Goal: Information Seeking & Learning: Learn about a topic

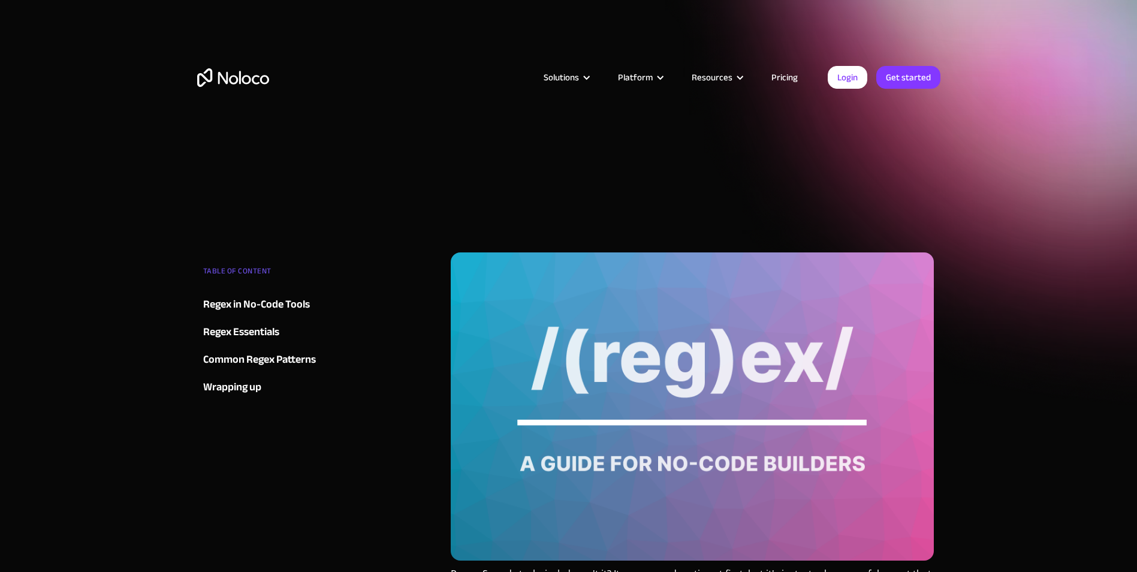
drag, startPoint x: 522, startPoint y: 226, endPoint x: 520, endPoint y: 217, distance: 9.8
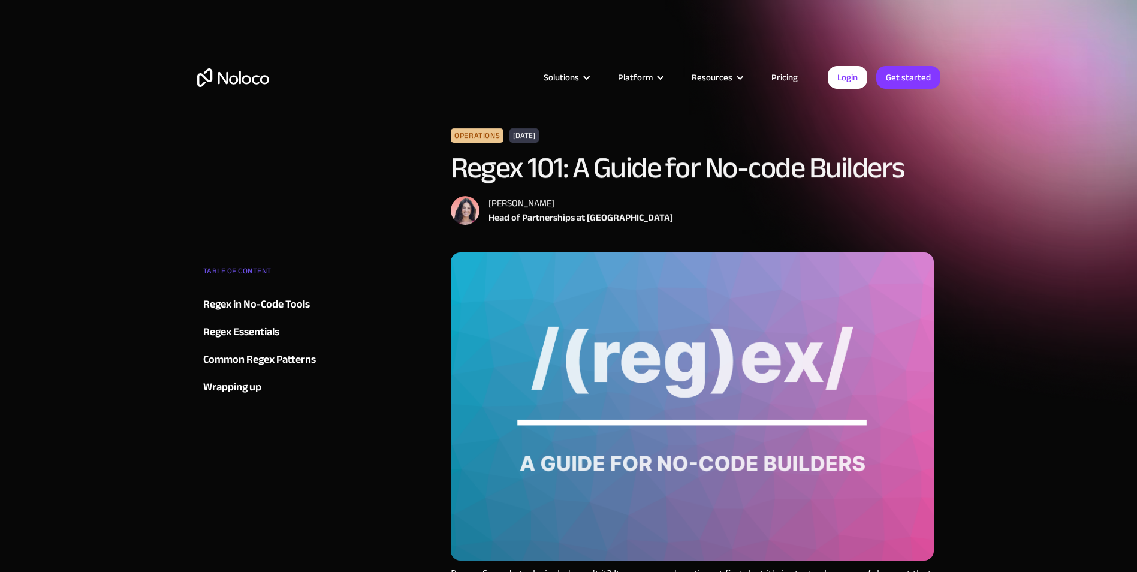
click at [280, 313] on div "Regex in No-Code Tools" at bounding box center [256, 304] width 107 height 18
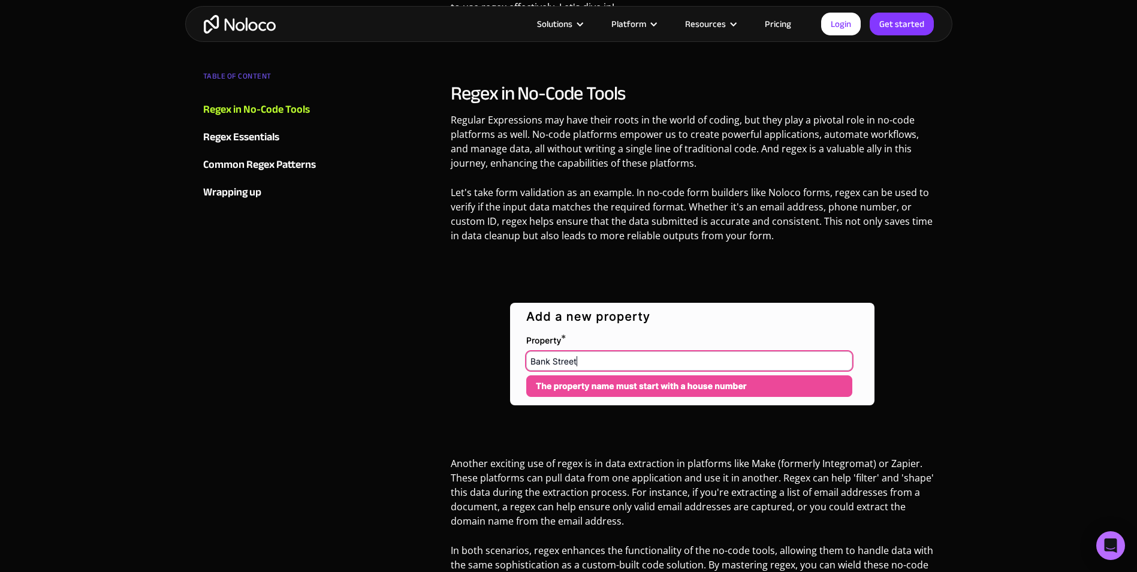
scroll to position [1049, 0]
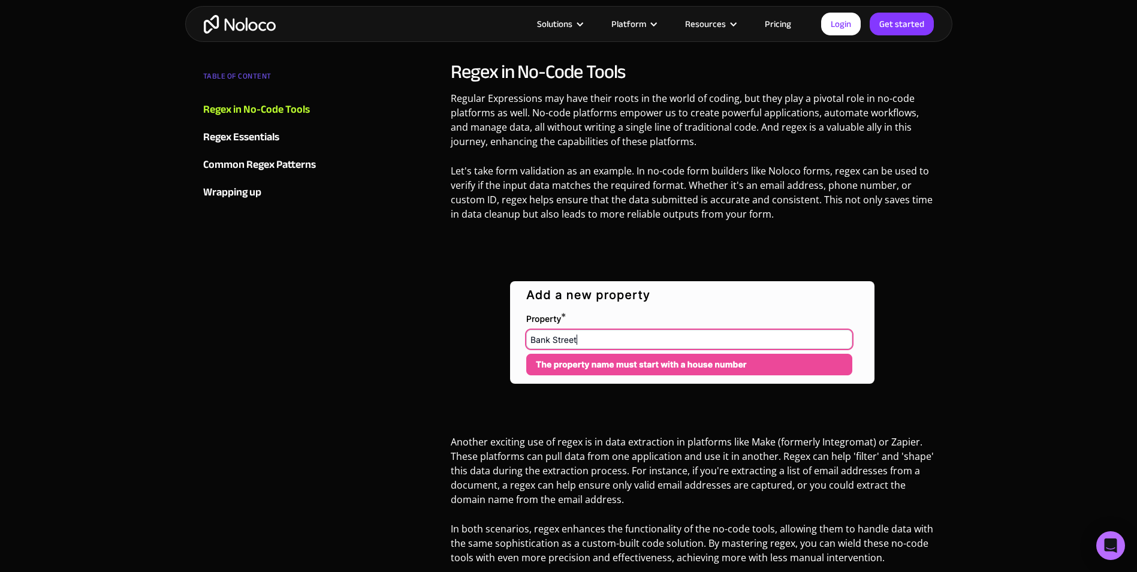
click at [266, 137] on div "Regex Essentials" at bounding box center [241, 137] width 76 height 18
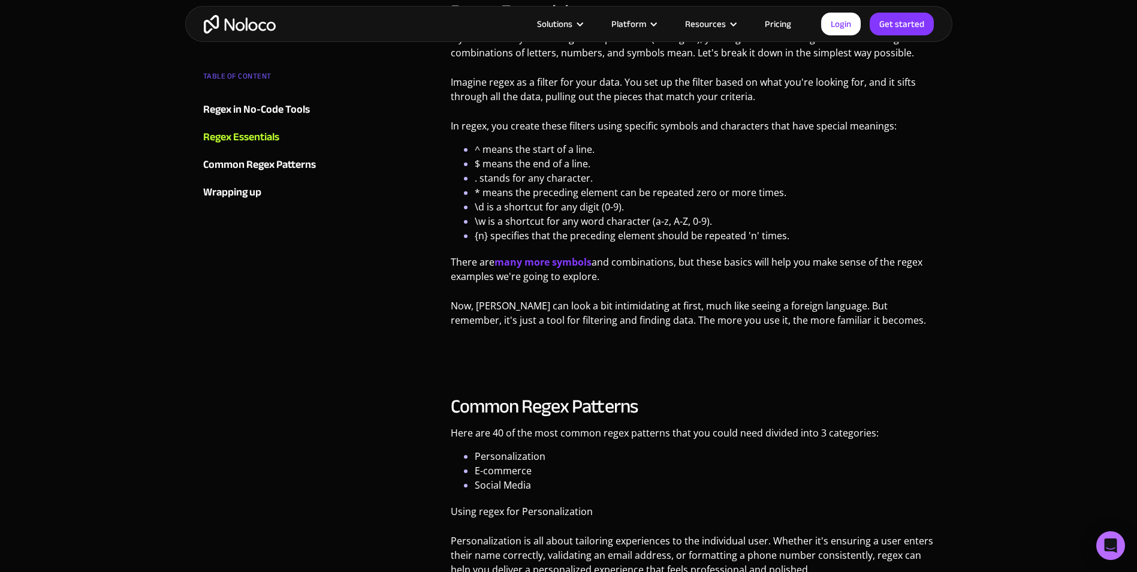
scroll to position [1561, 0]
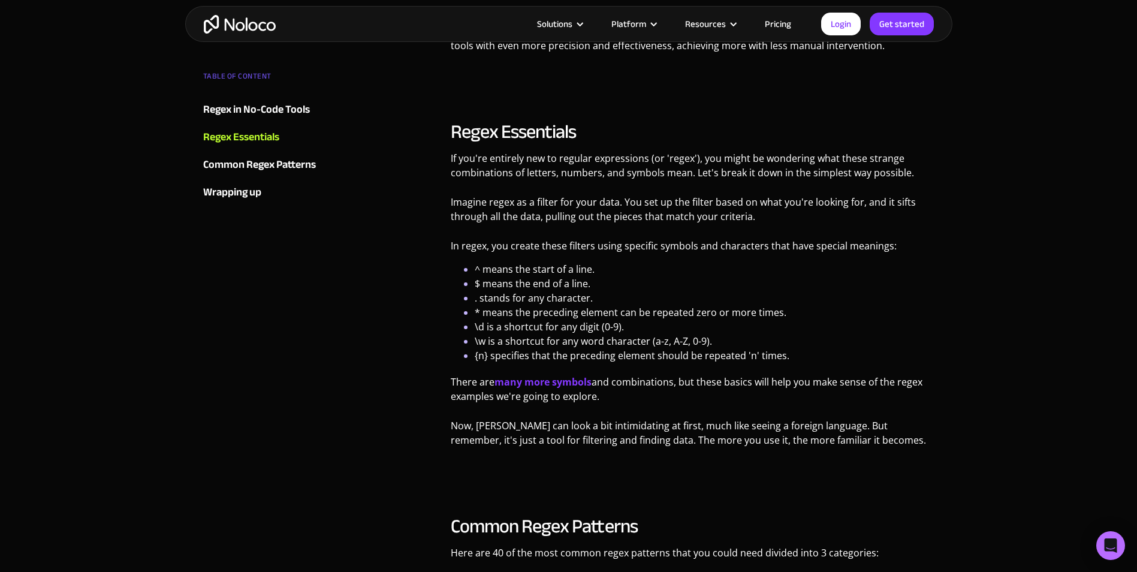
scroll to position [1109, 0]
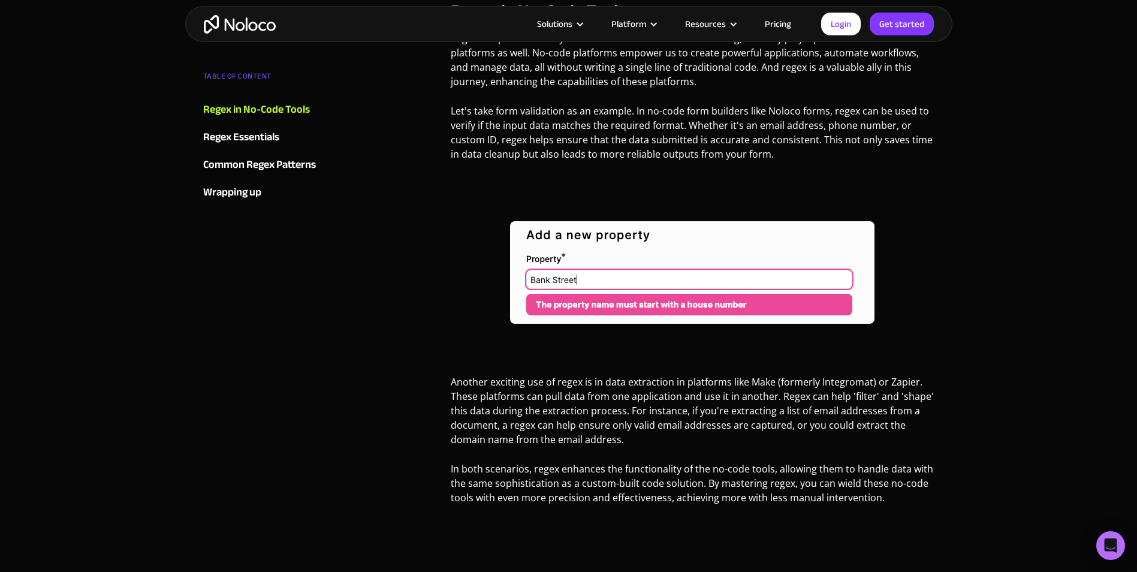
drag, startPoint x: 382, startPoint y: 98, endPoint x: 386, endPoint y: 92, distance: 7.0
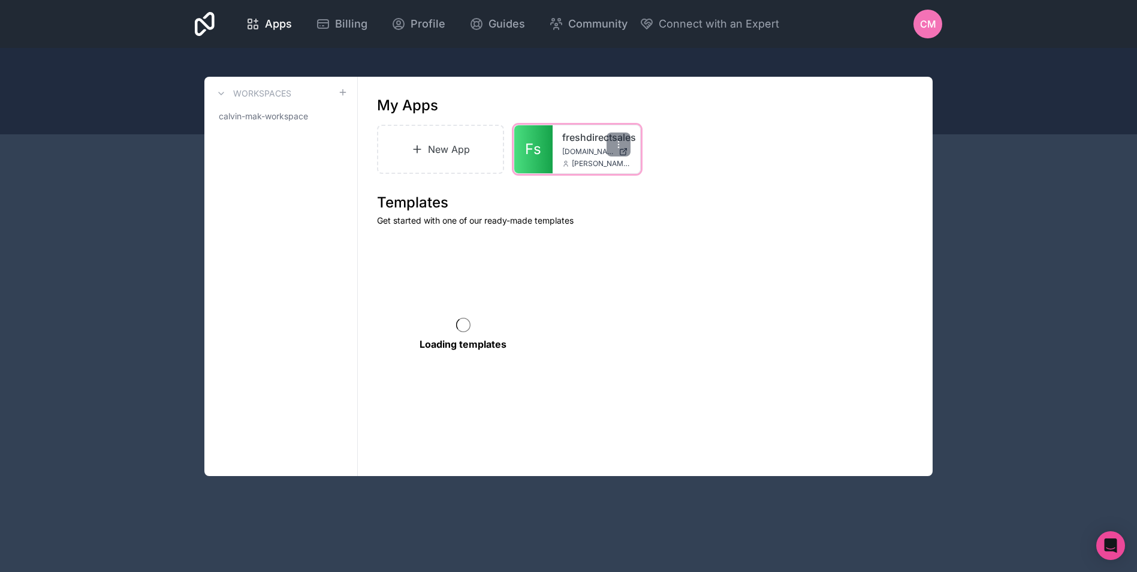
click at [565, 147] on span "[DOMAIN_NAME]" at bounding box center [588, 152] width 52 height 10
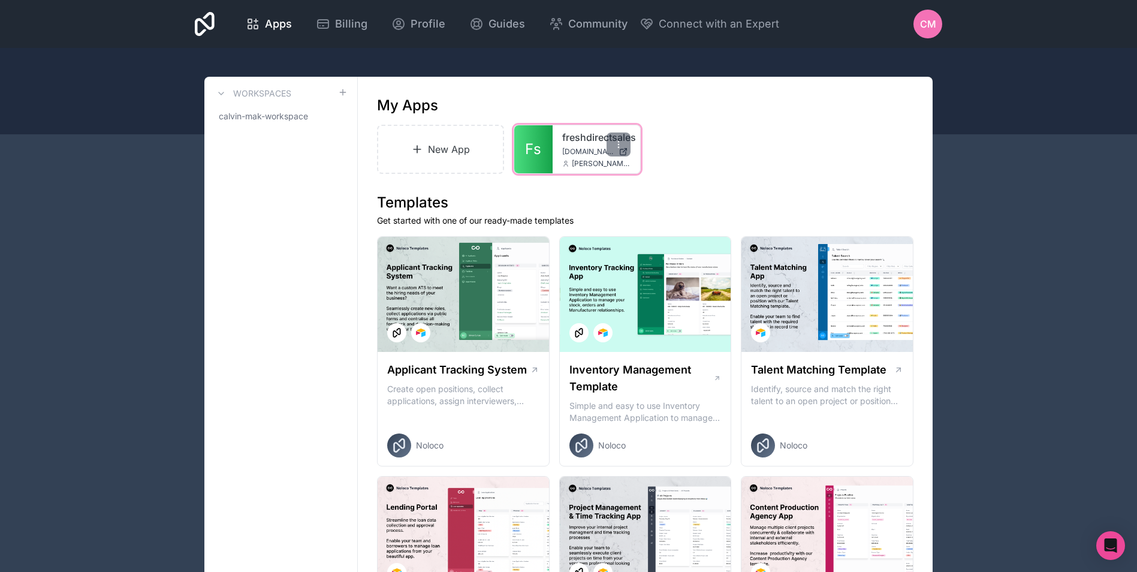
click at [543, 156] on link "Fs" at bounding box center [533, 149] width 38 height 48
